Goal: Navigation & Orientation: Find specific page/section

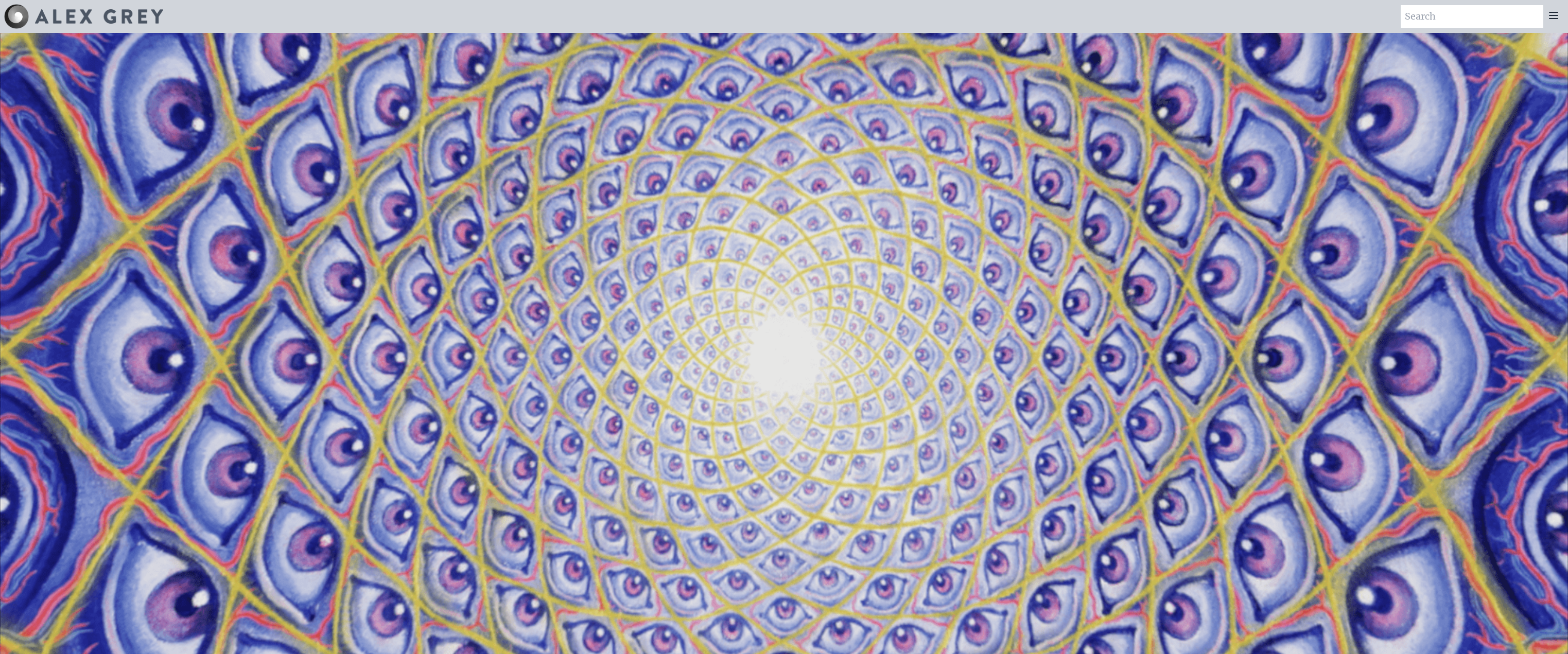
click at [1548, 14] on icon at bounding box center [1554, 16] width 12 height 12
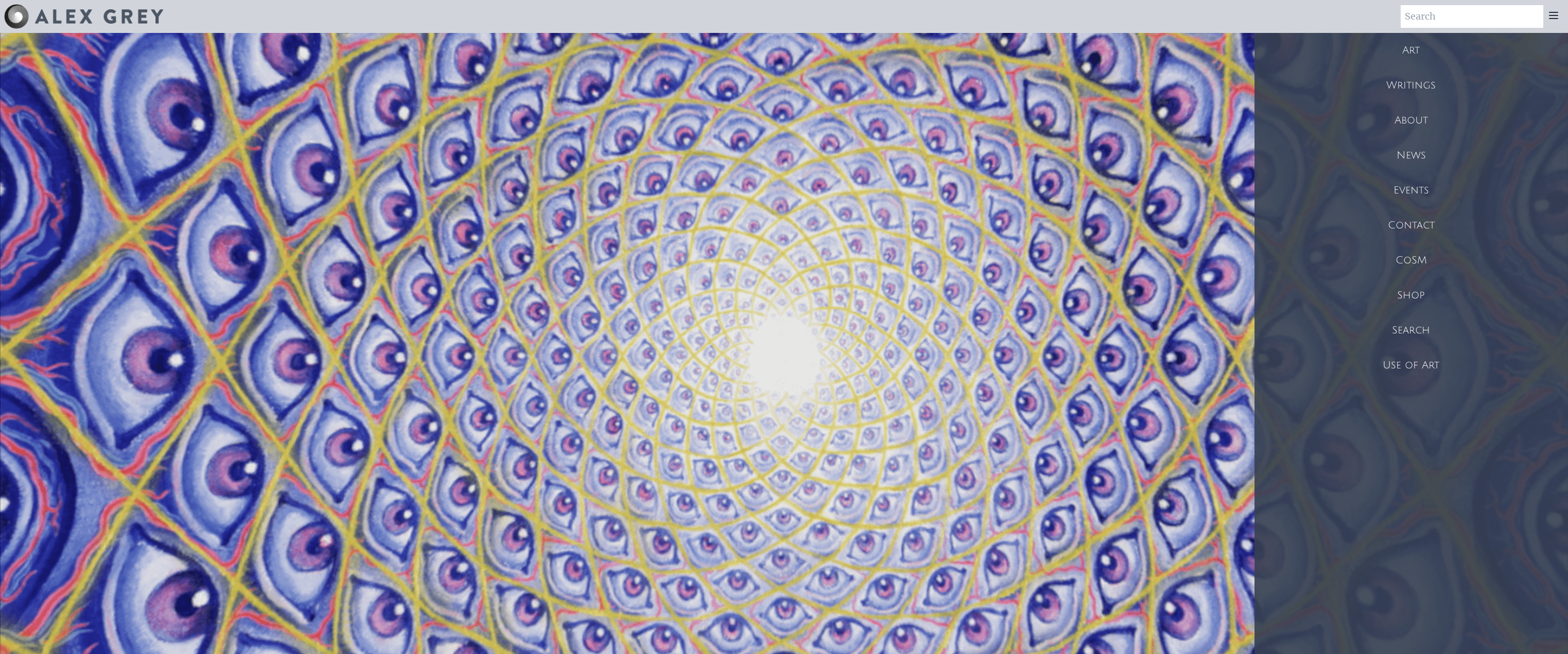
click at [1406, 123] on div "About" at bounding box center [1411, 120] width 313 height 35
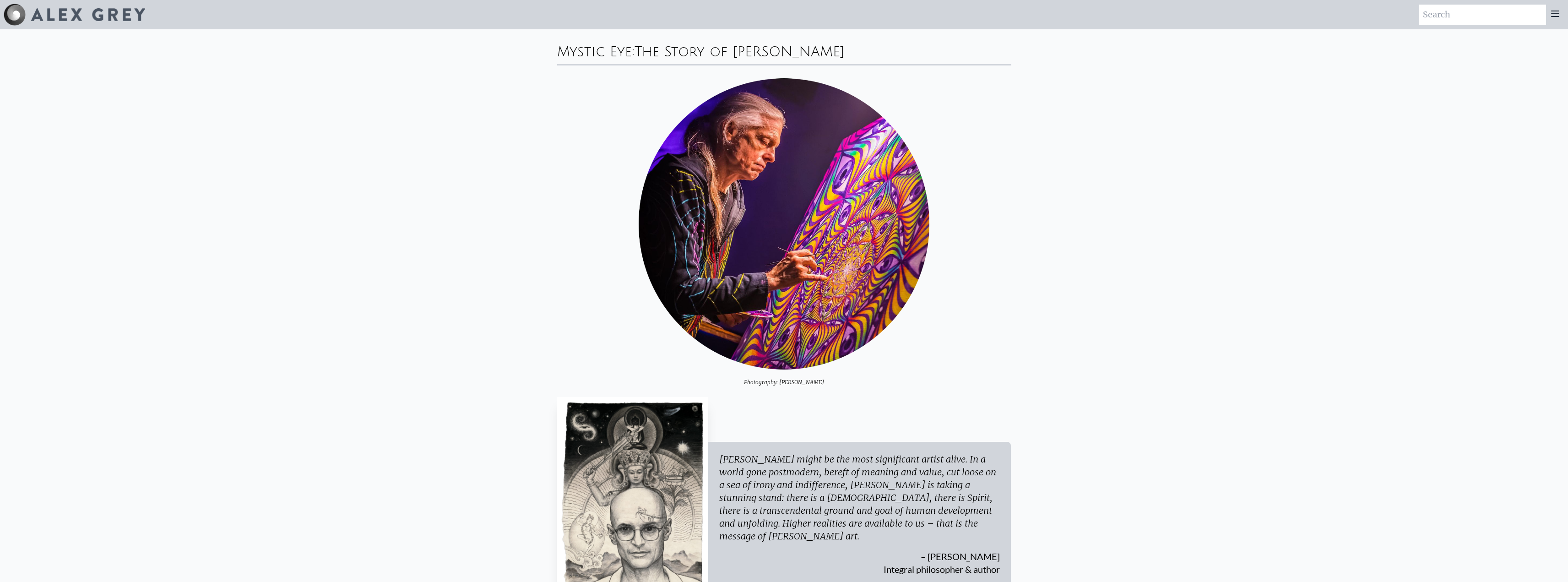
click at [1394, 16] on icon at bounding box center [1555, 13] width 7 height 5
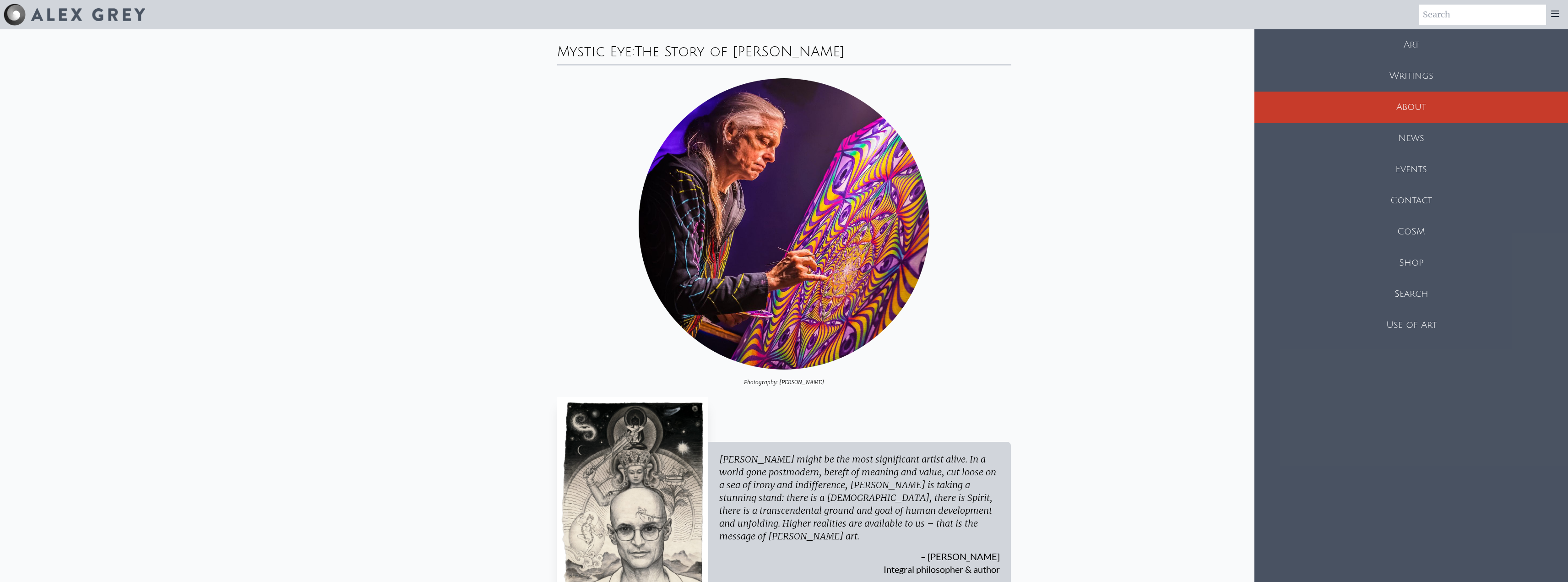
click at [1376, 47] on div "Art" at bounding box center [1411, 44] width 313 height 31
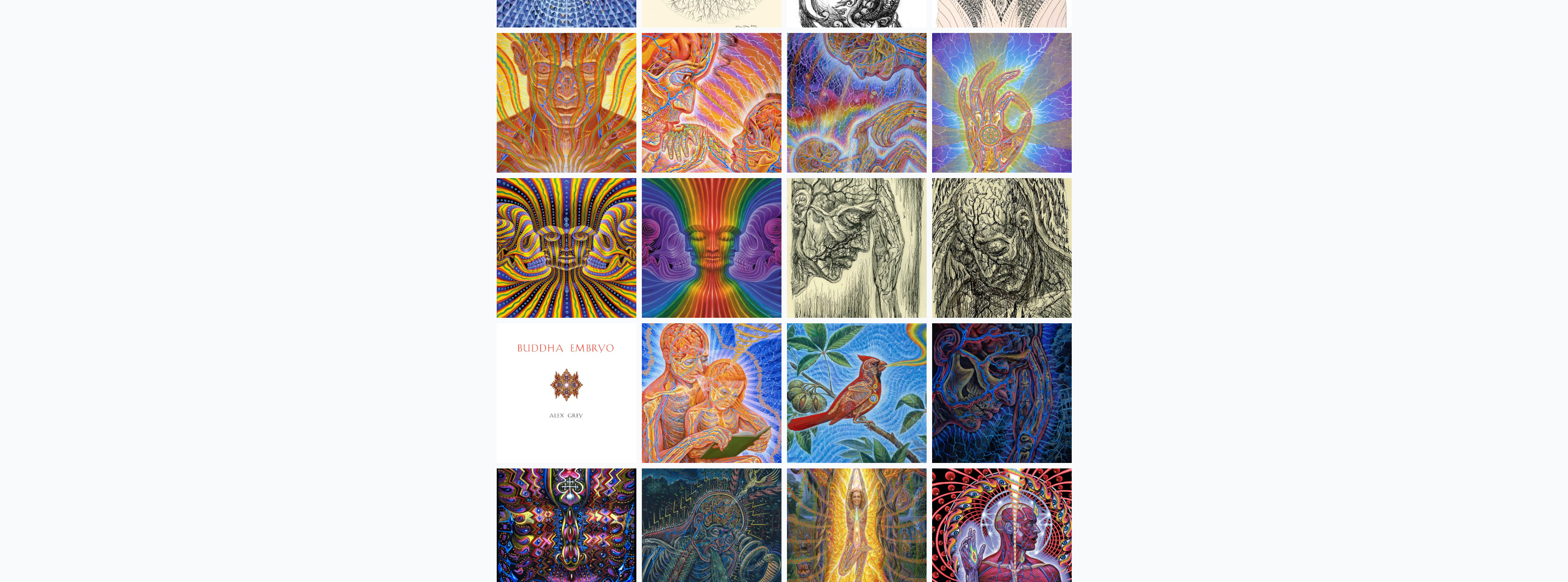
scroll to position [5449, 0]
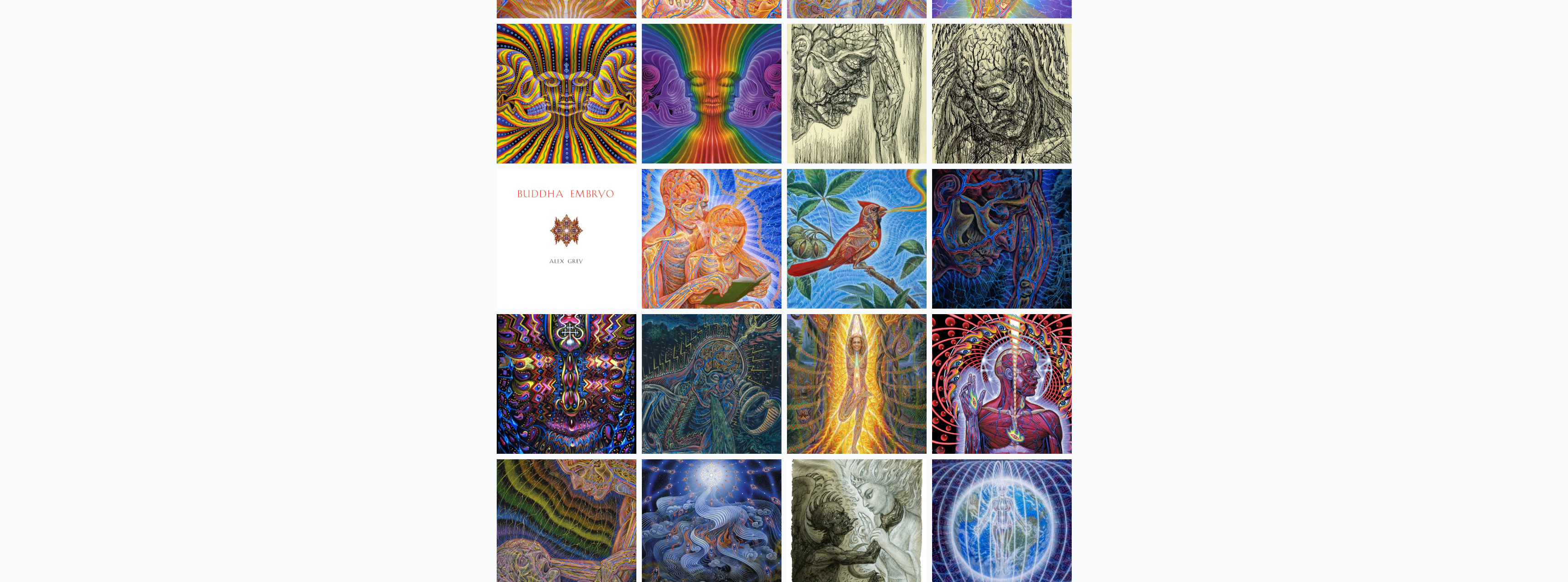
drag, startPoint x: 1054, startPoint y: 152, endPoint x: 1057, endPoint y: 148, distance: 5.0
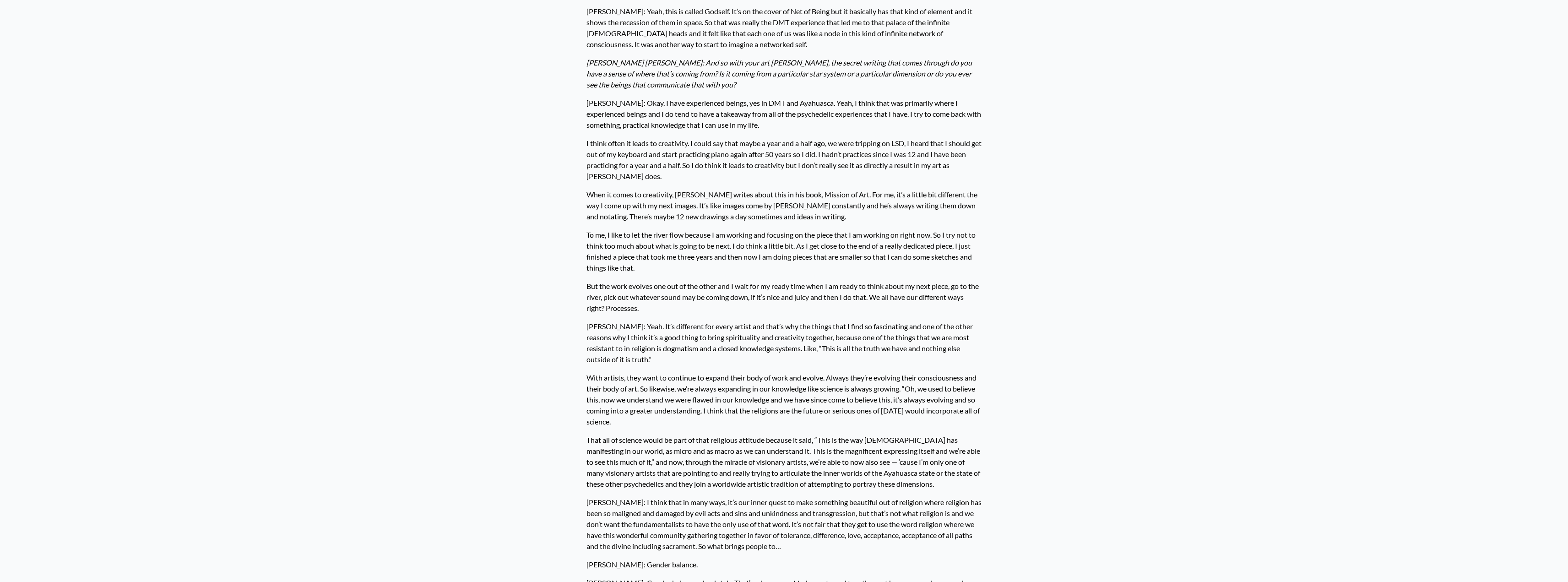
scroll to position [2747, 0]
